Goal: Find specific page/section: Find specific page/section

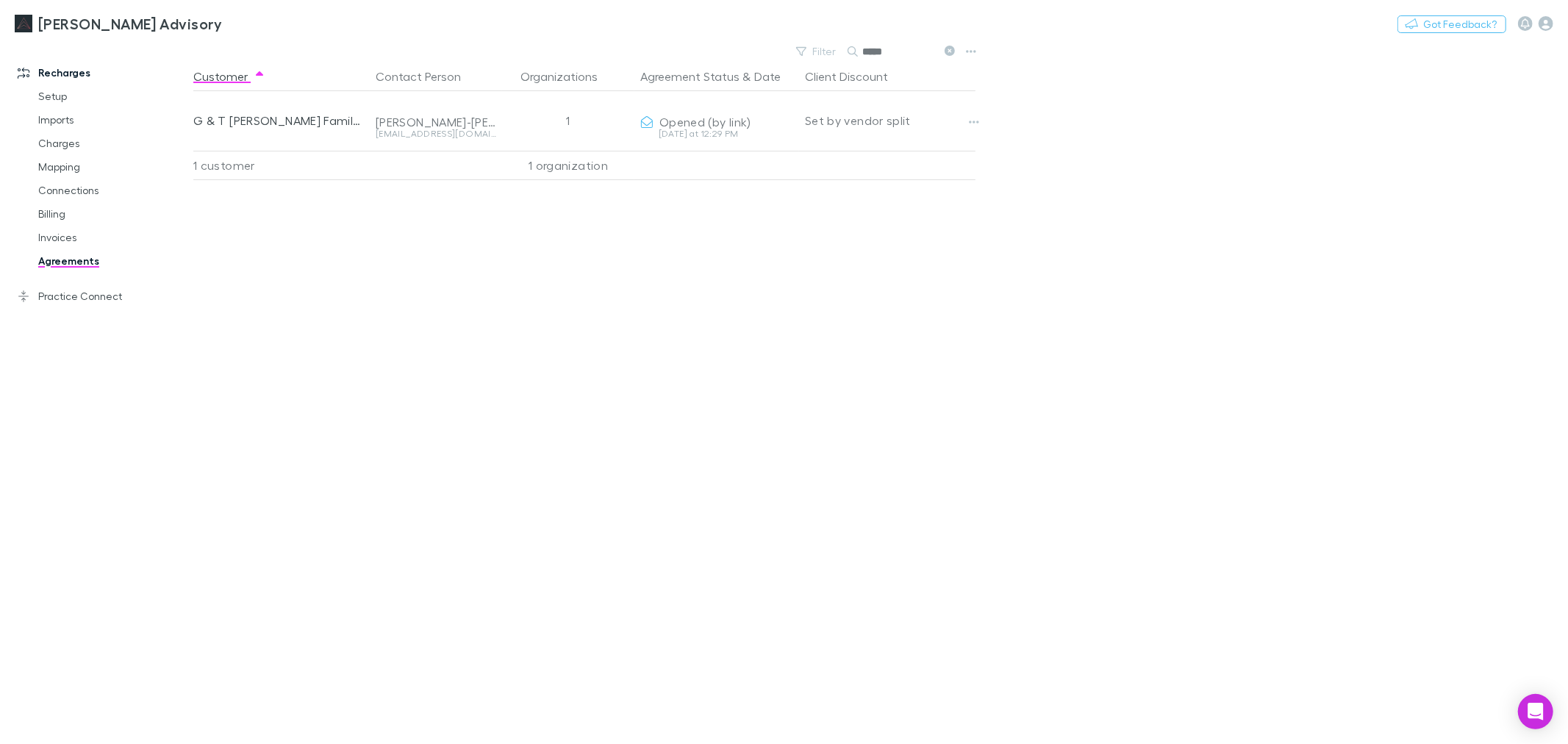
click at [862, 263] on div "Customer Contact Person Organizations Agreement Status & Date Client Discount G…" at bounding box center [597, 403] width 808 height 682
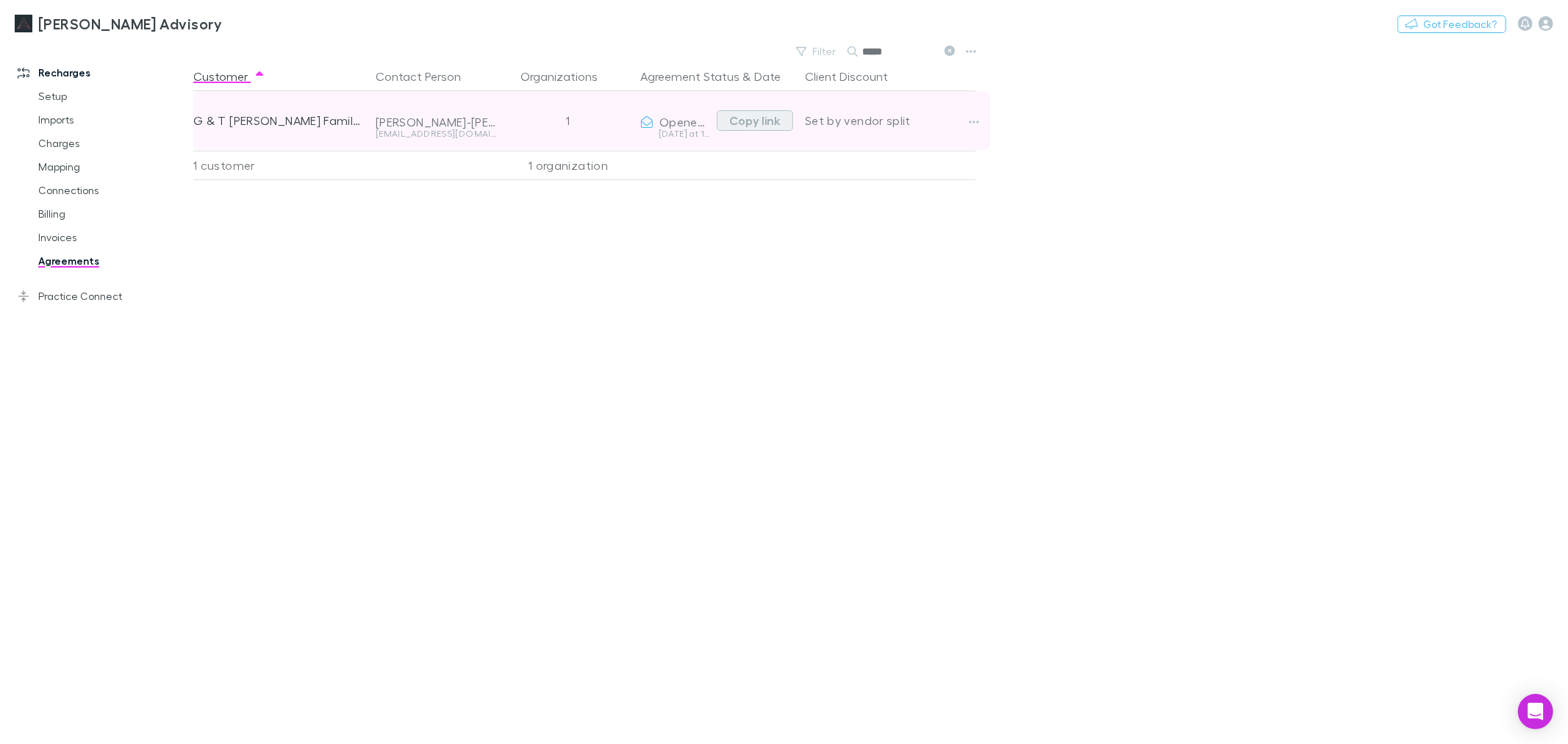
click at [765, 116] on button "Copy link" at bounding box center [754, 121] width 77 height 20
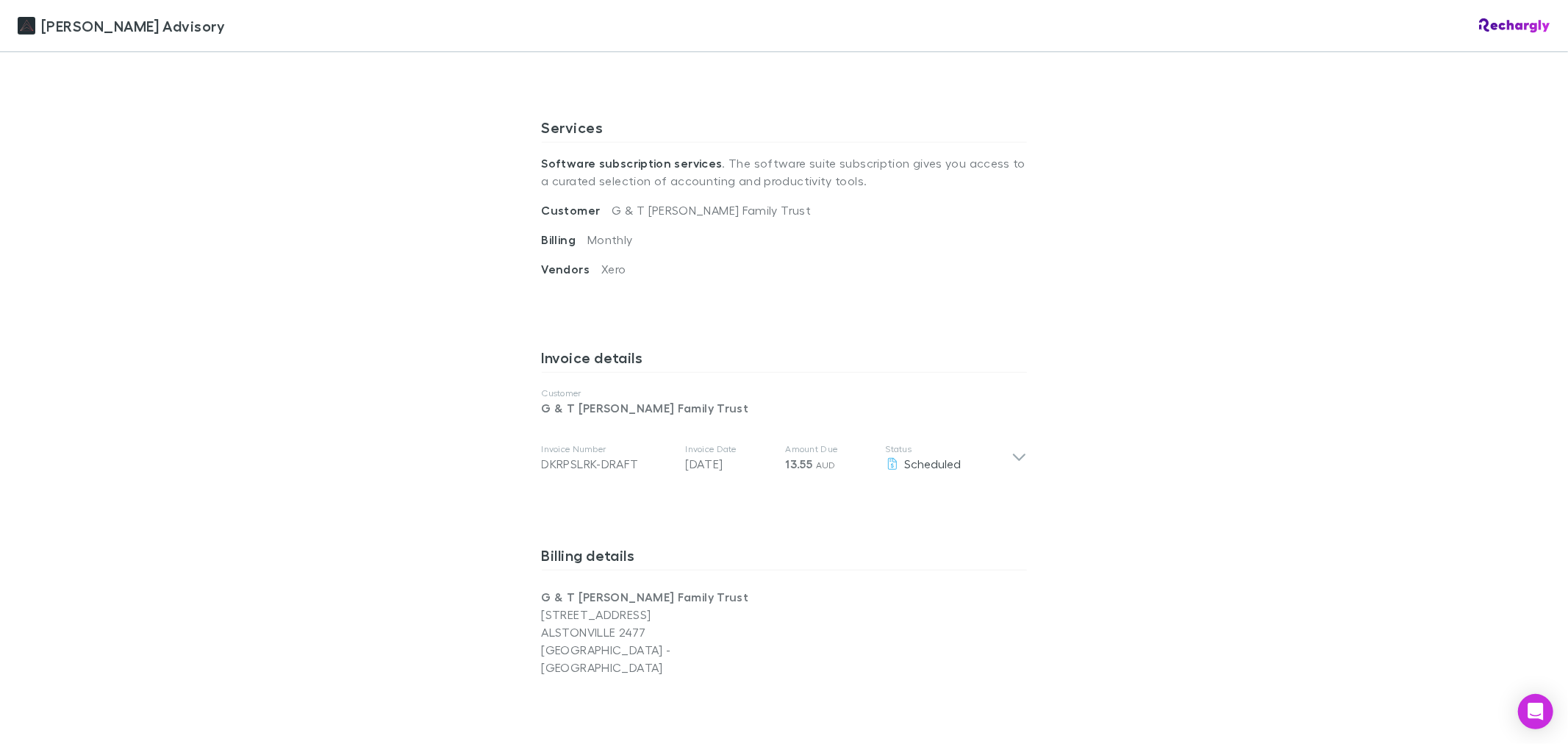
scroll to position [490, 0]
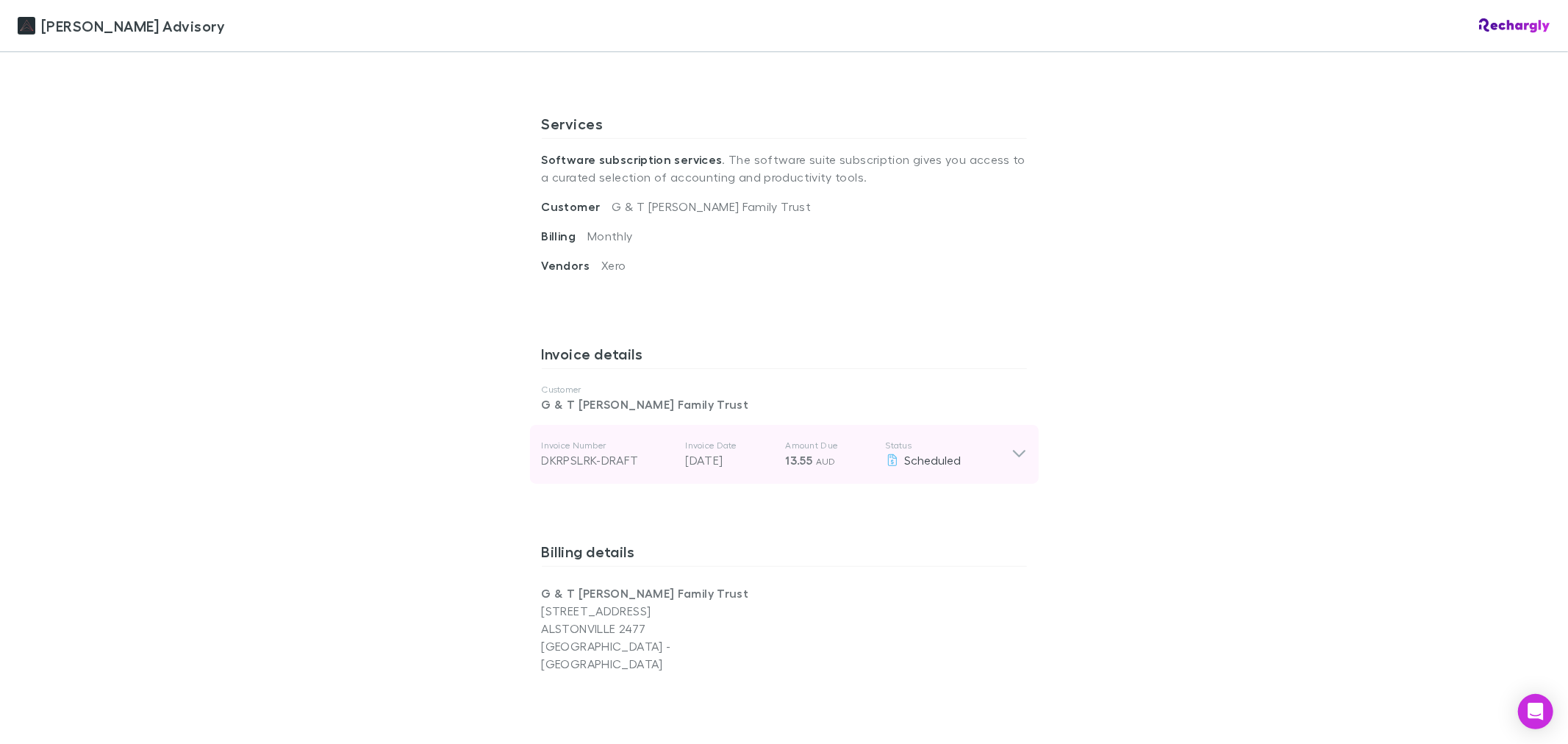
click at [998, 436] on div "Invoice Number DKRPSLRK-DRAFT Invoice Date [DATE] Amount Due 13.55 AUD Status S…" at bounding box center [777, 454] width 470 height 53
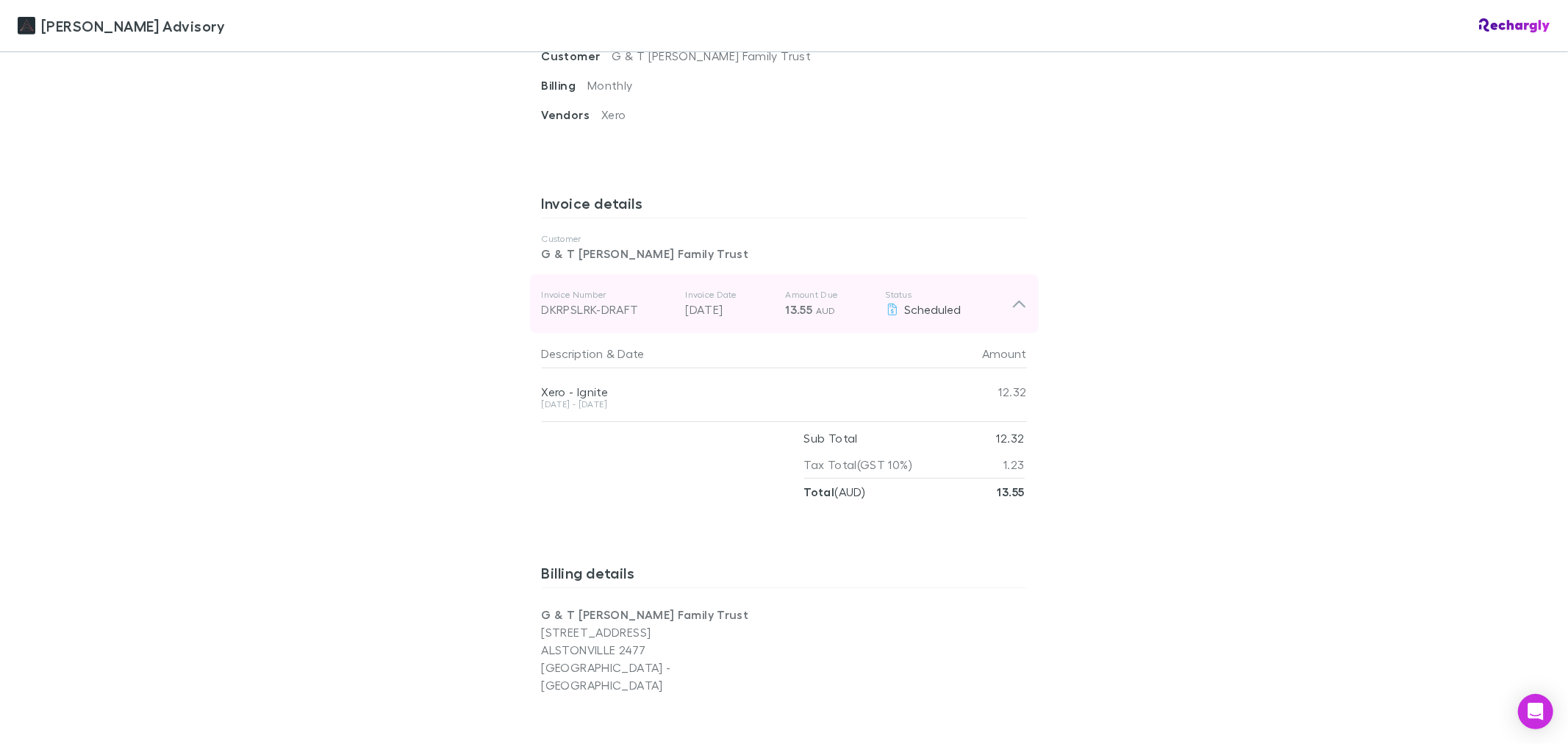
scroll to position [653, 0]
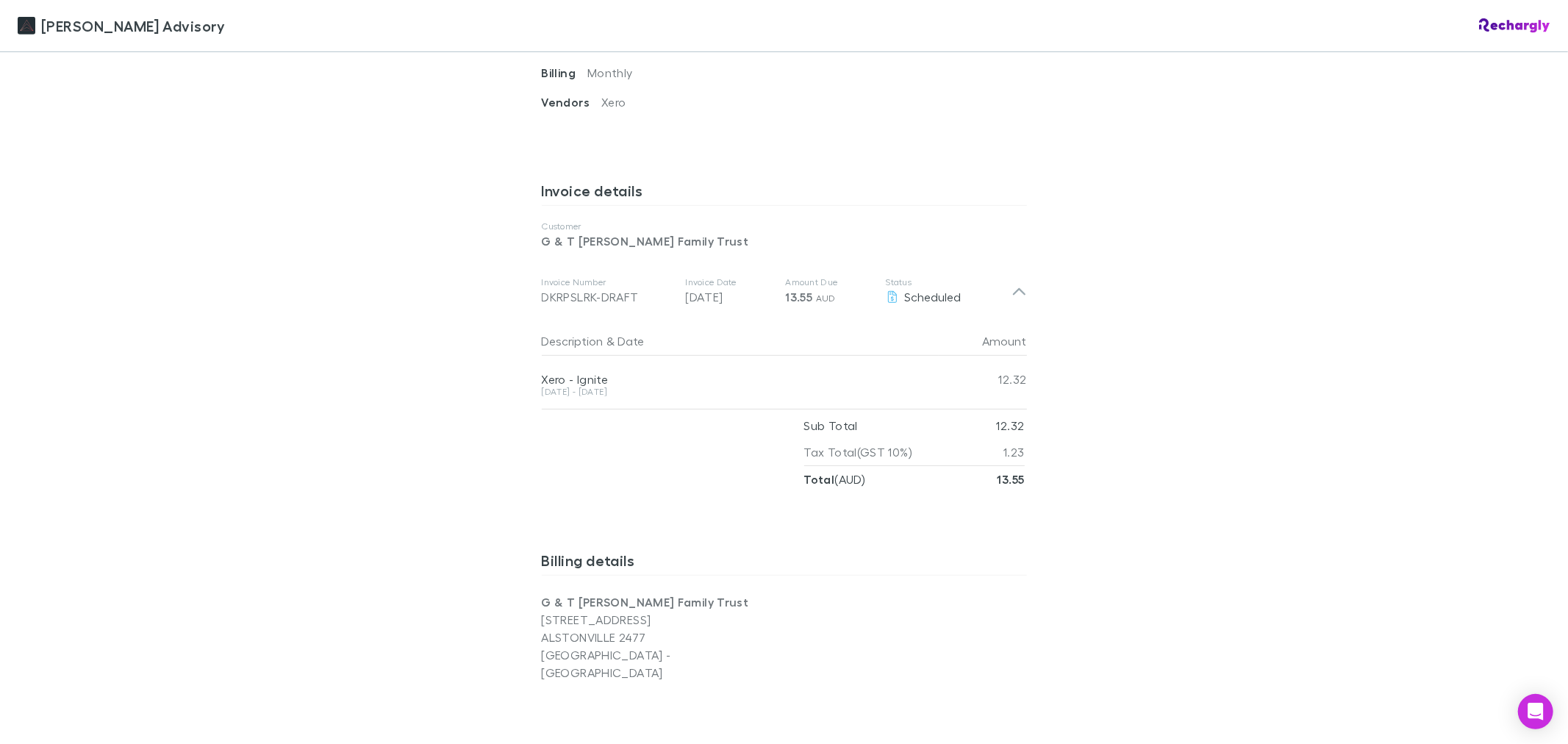
click at [1155, 364] on div "[PERSON_NAME] Advisory [PERSON_NAME] Advisory Software subscriptions agreement …" at bounding box center [784, 372] width 1568 height 744
